Goal: Transaction & Acquisition: Purchase product/service

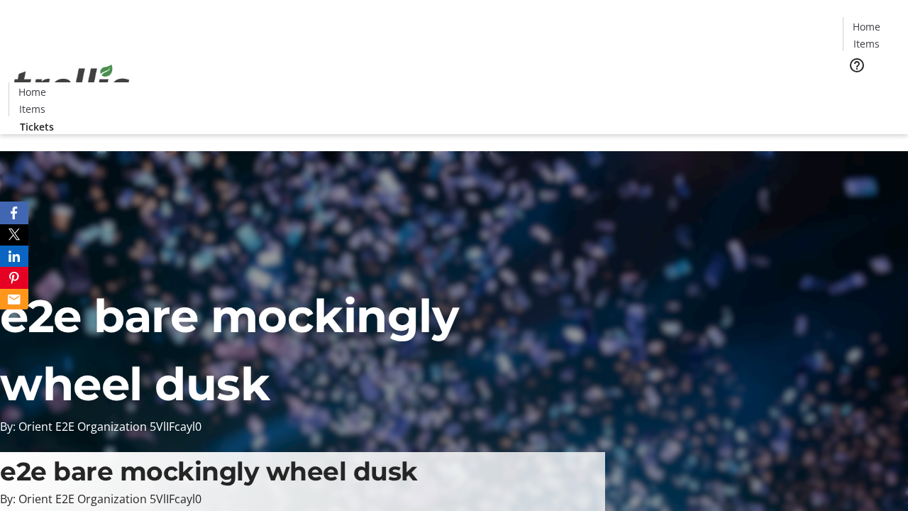
click at [854, 82] on span "Tickets" at bounding box center [871, 89] width 34 height 15
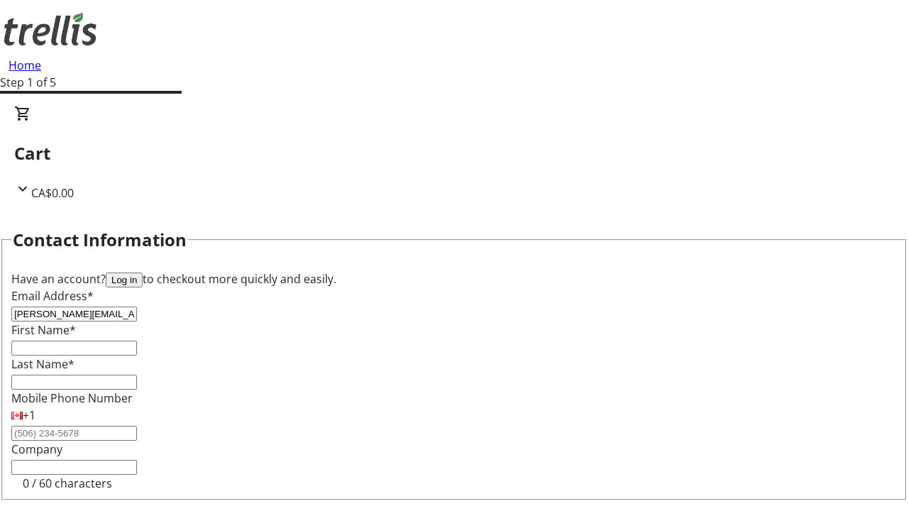
type input "[PERSON_NAME][EMAIL_ADDRESS][DOMAIN_NAME]"
type input "[PERSON_NAME]"
